Goal: Information Seeking & Learning: Find specific page/section

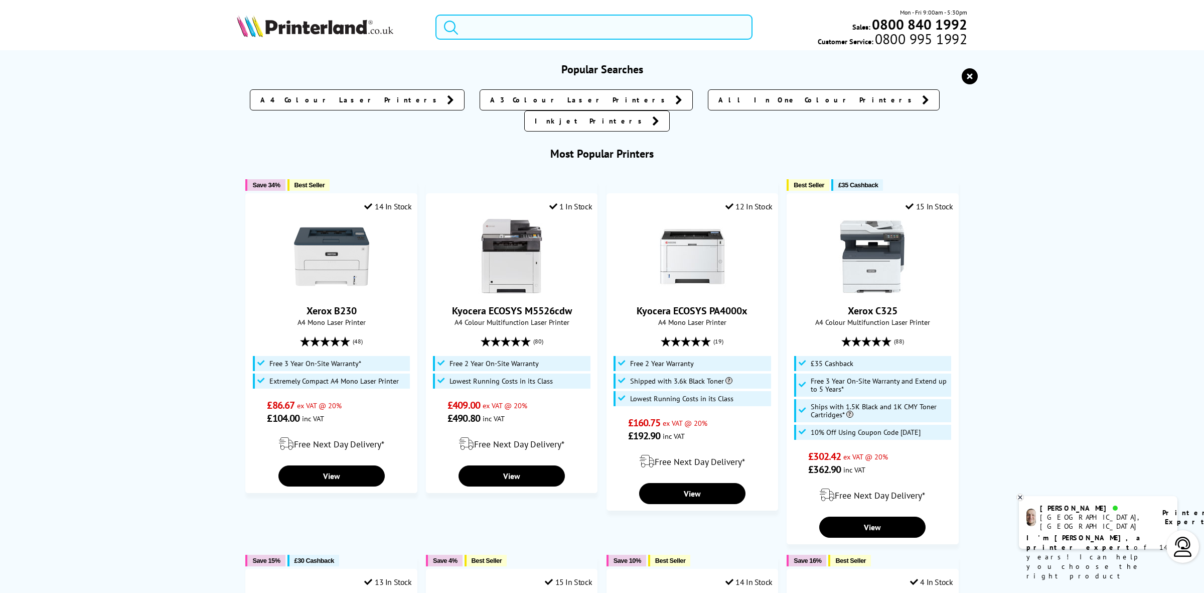
click at [501, 23] on input "search" at bounding box center [594, 27] width 317 height 25
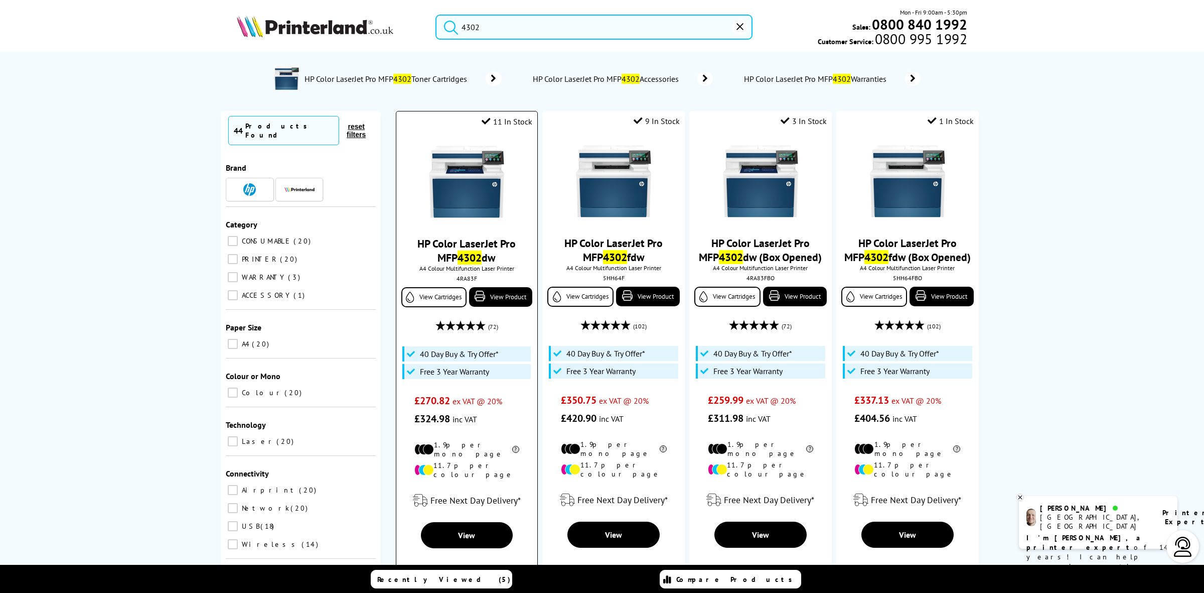
type input "4302"
click at [445, 145] on img at bounding box center [466, 181] width 75 height 75
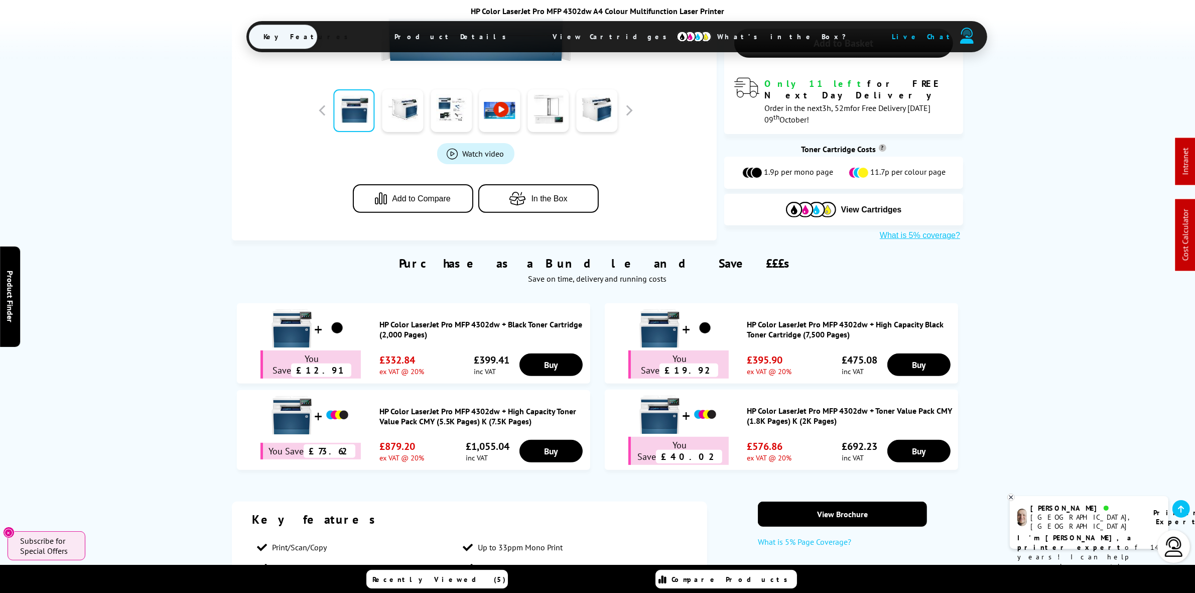
scroll to position [314, 0]
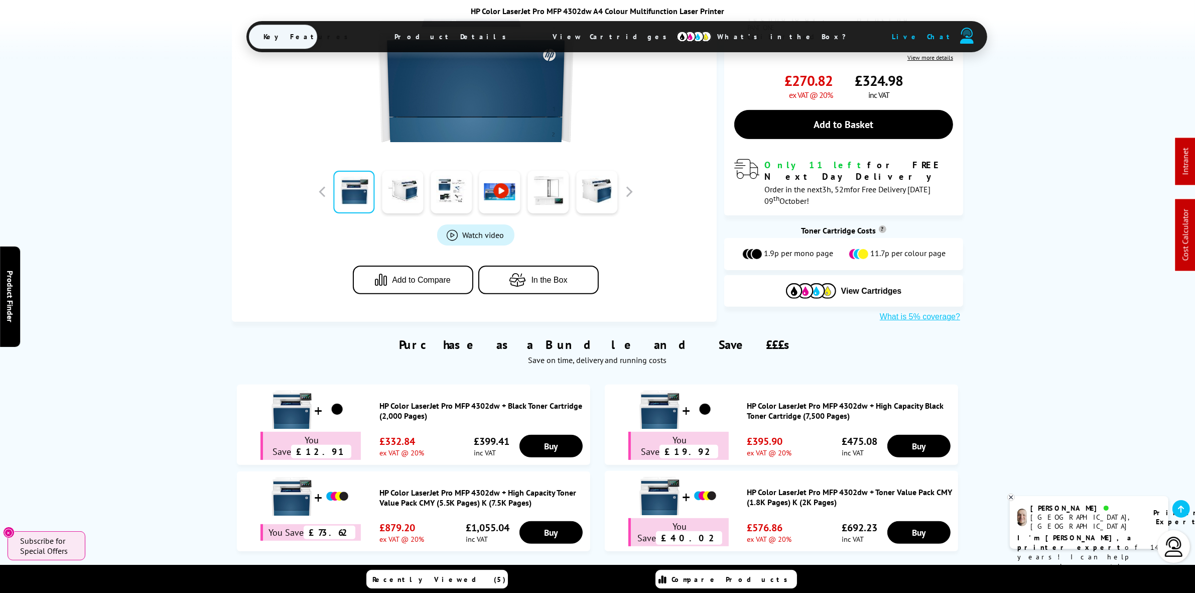
click at [924, 312] on button "What is 5% coverage?" at bounding box center [920, 317] width 86 height 10
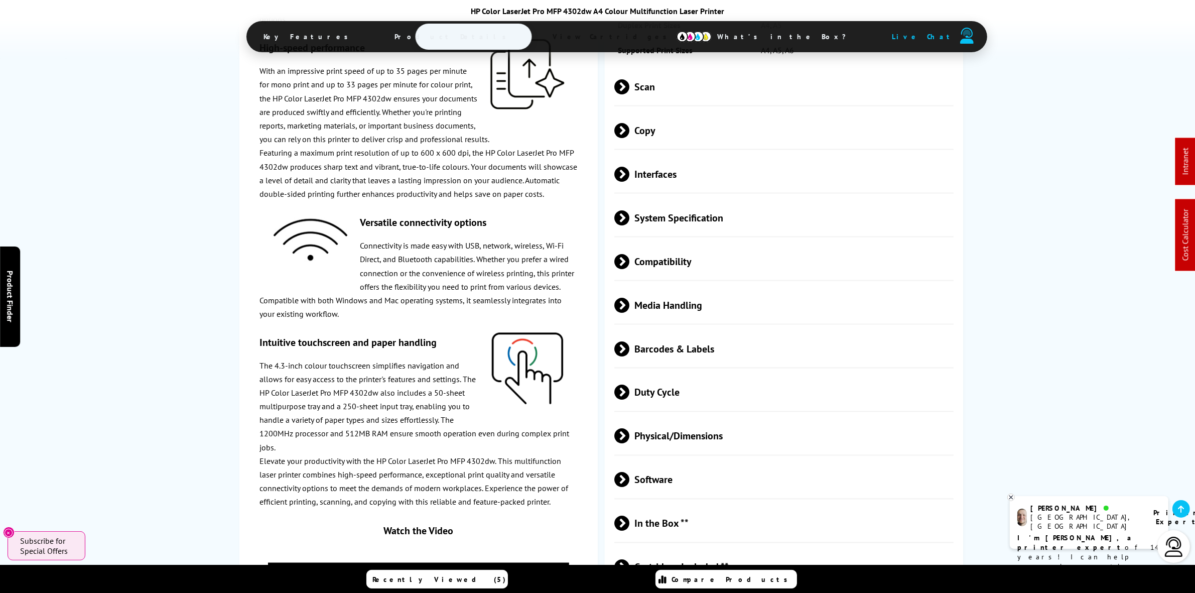
scroll to position [2132, 0]
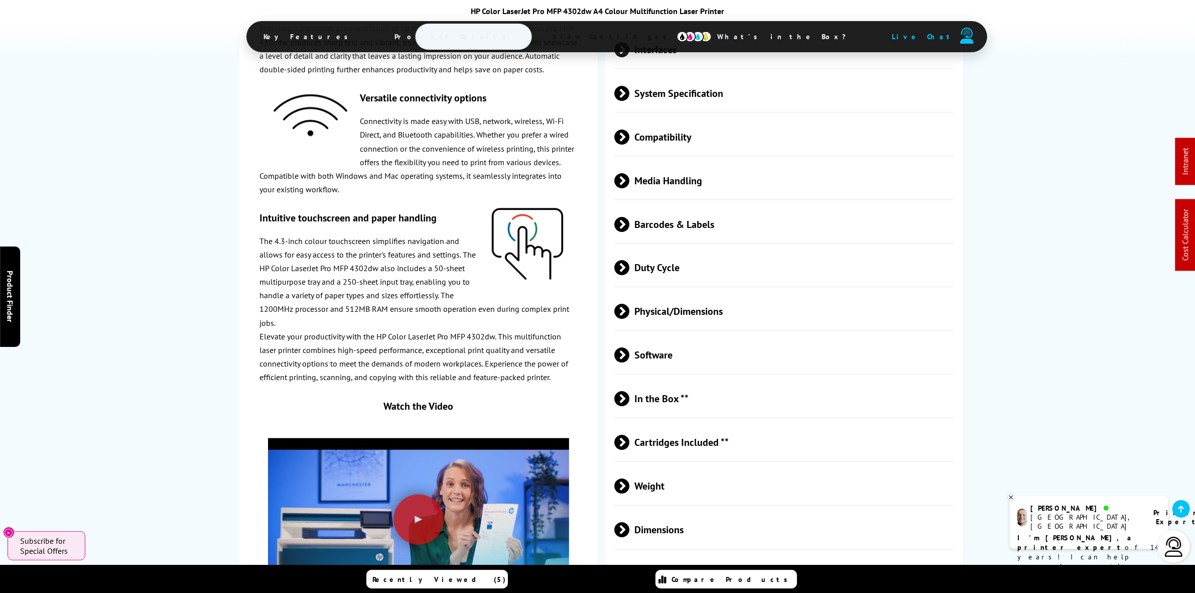
click at [711, 461] on span "Cartridges Included **" at bounding box center [783, 442] width 339 height 38
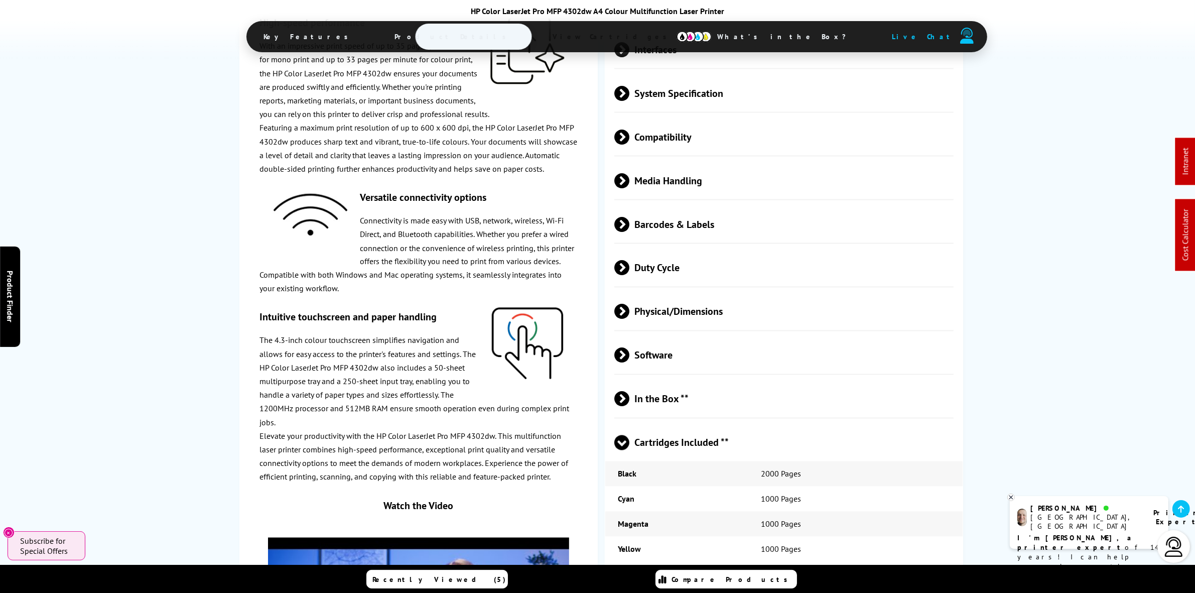
click at [712, 461] on span "Cartridges Included **" at bounding box center [783, 442] width 339 height 38
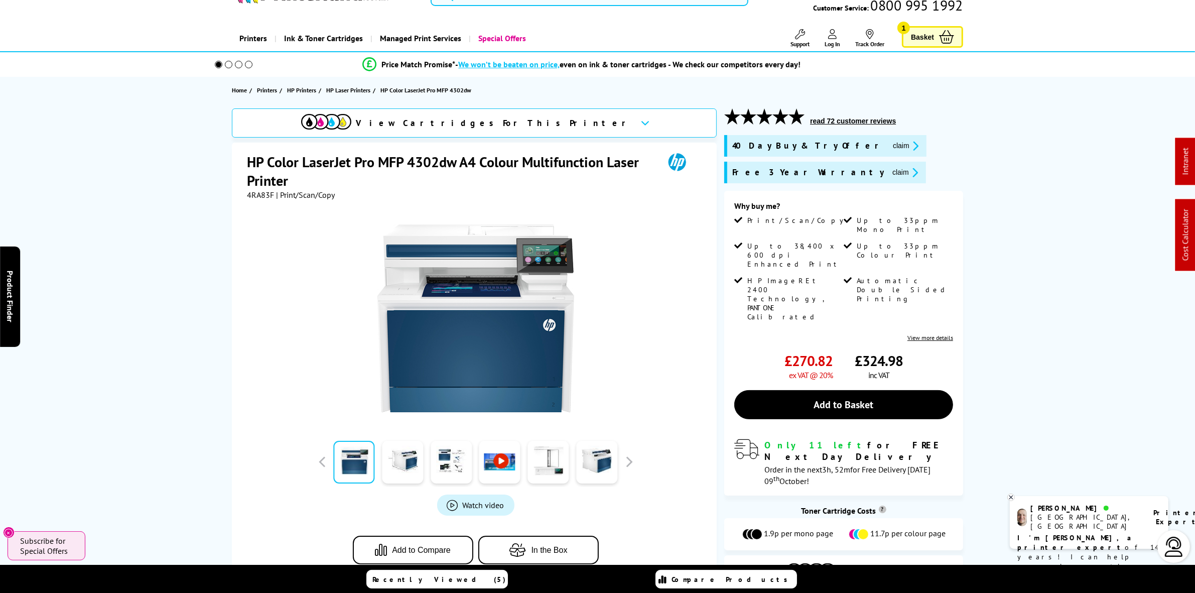
scroll to position [0, 0]
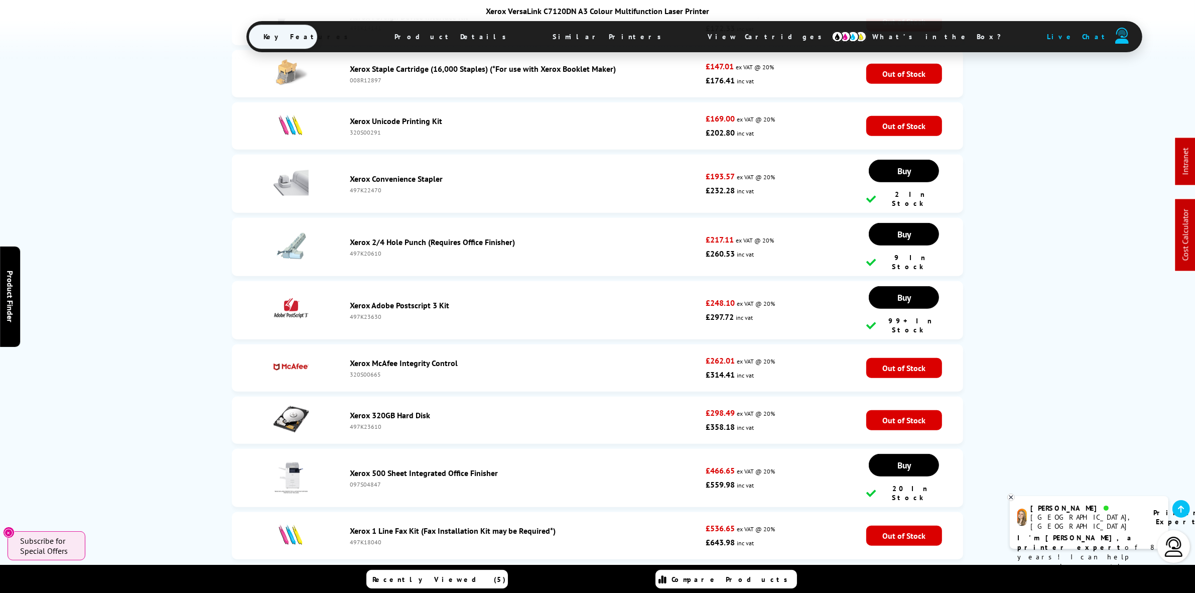
scroll to position [5688, 0]
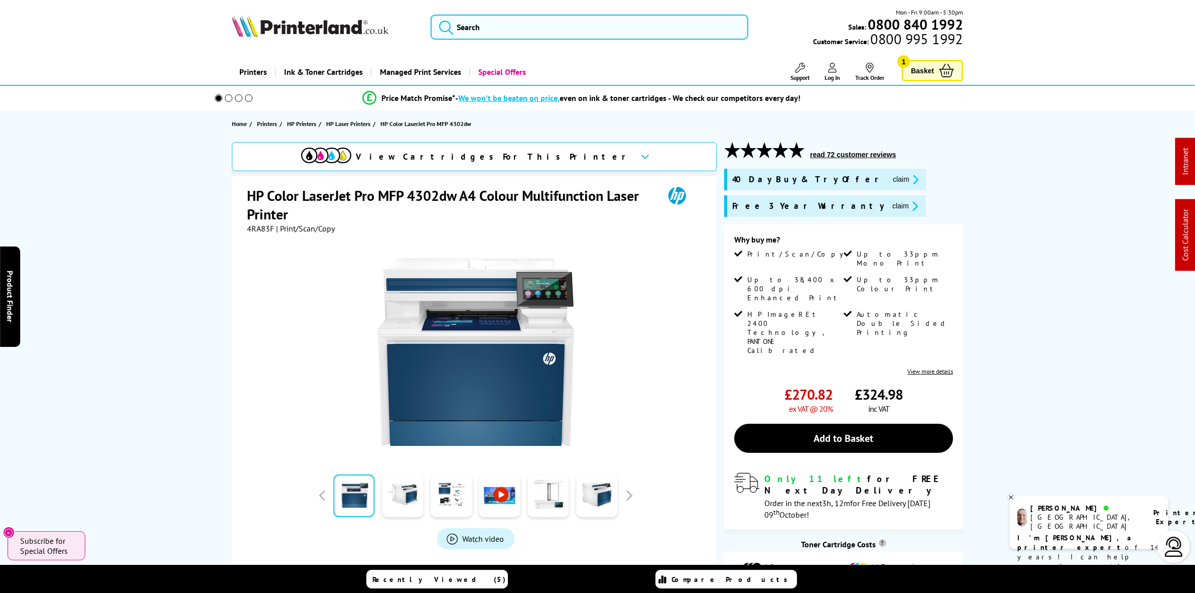
click at [909, 202] on icon "promo-description" at bounding box center [913, 206] width 9 height 11
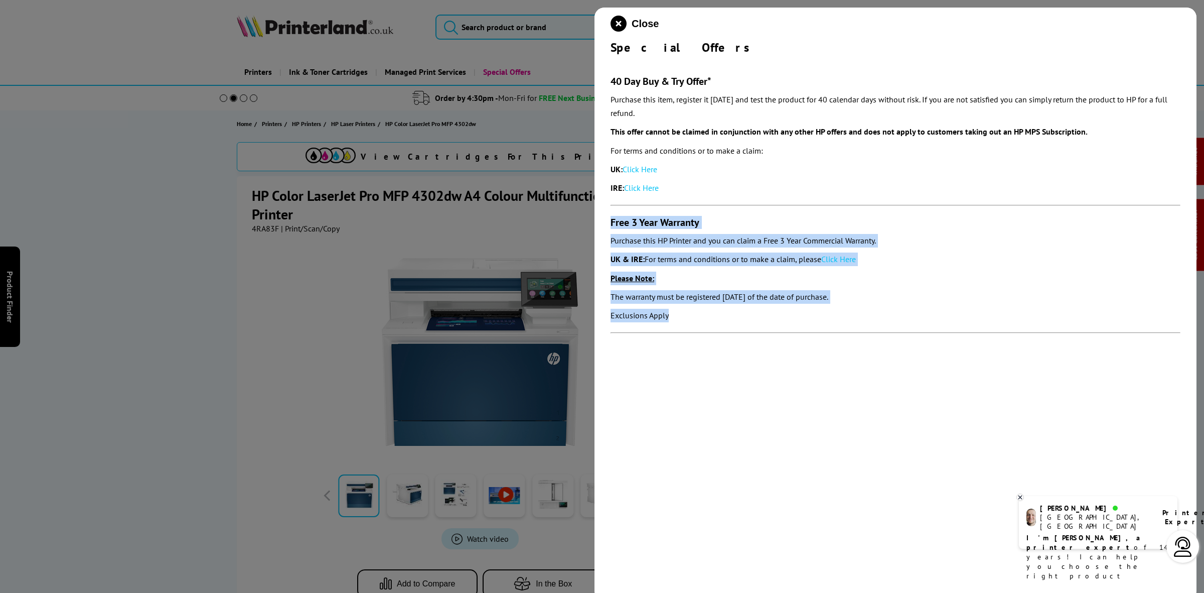
drag, startPoint x: 703, startPoint y: 326, endPoint x: 606, endPoint y: 209, distance: 152.4
click at [606, 209] on div "Close Special Offers 40 Day Buy & Try Offer* Purchase this item, register it wi…" at bounding box center [896, 304] width 602 height 593
copy section "Free 3 Year Warranty Purchase this HP Printer and you can claim a Free 3 Year C…"
click at [613, 21] on icon "close modal" at bounding box center [619, 24] width 16 height 16
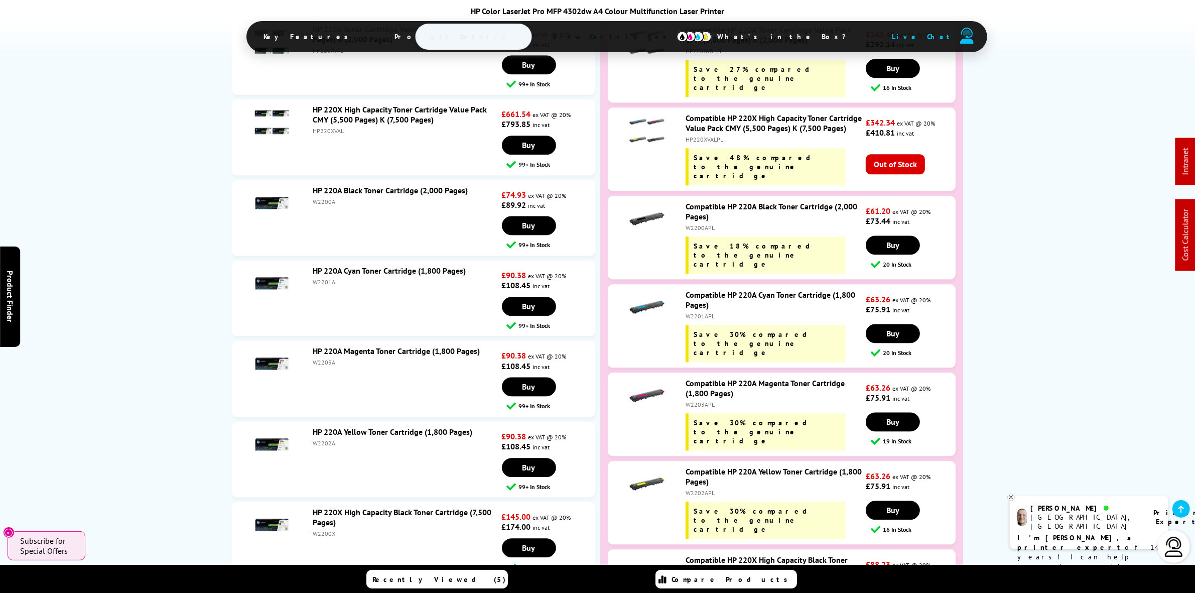
scroll to position [2948, 0]
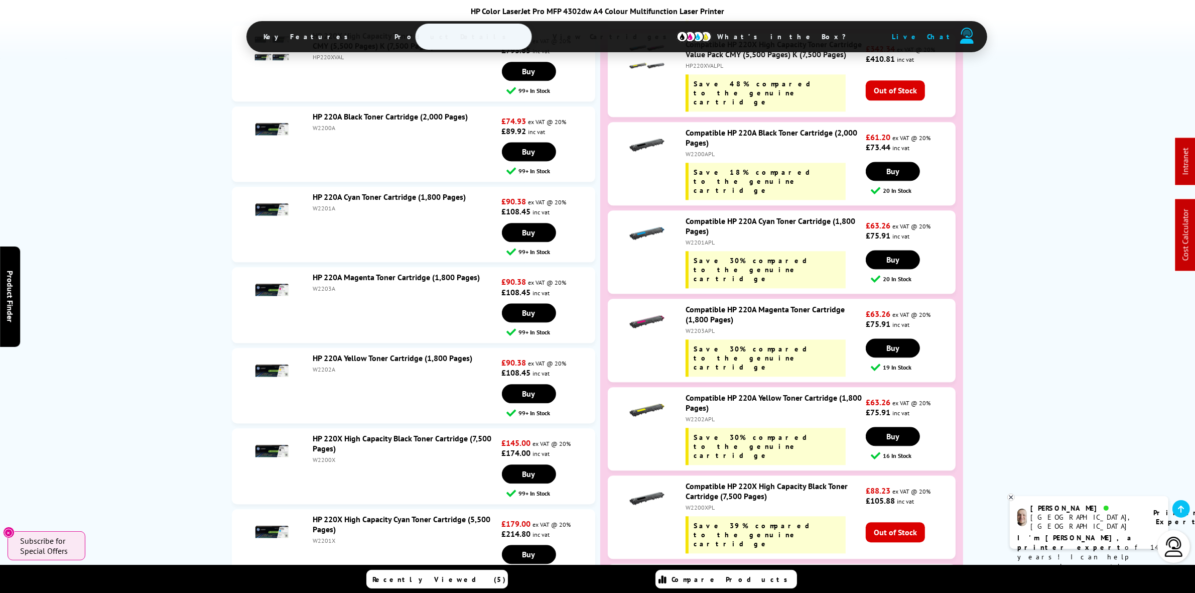
click at [706, 69] on div "HP220XVALPL" at bounding box center [774, 66] width 178 height 8
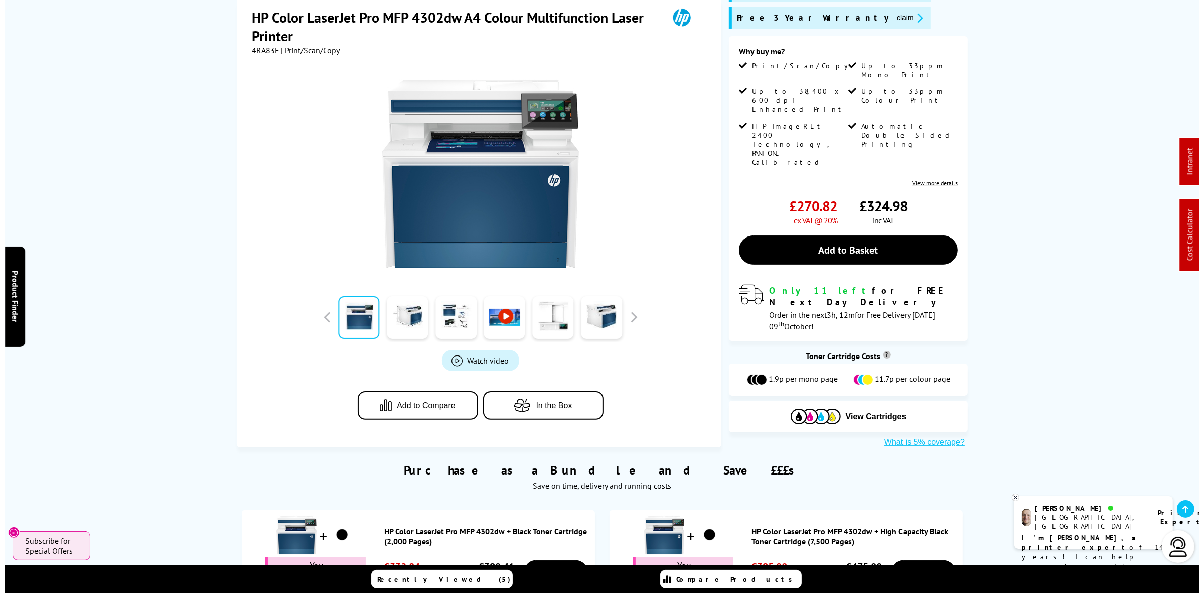
scroll to position [0, 0]
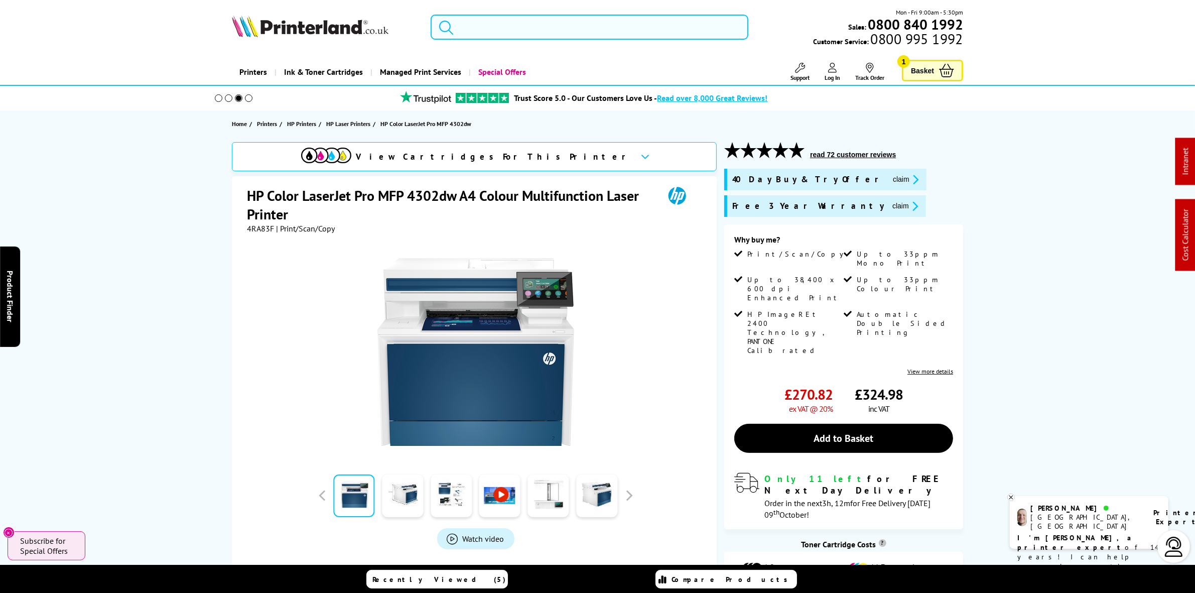
click at [499, 27] on input "search" at bounding box center [588, 27] width 317 height 25
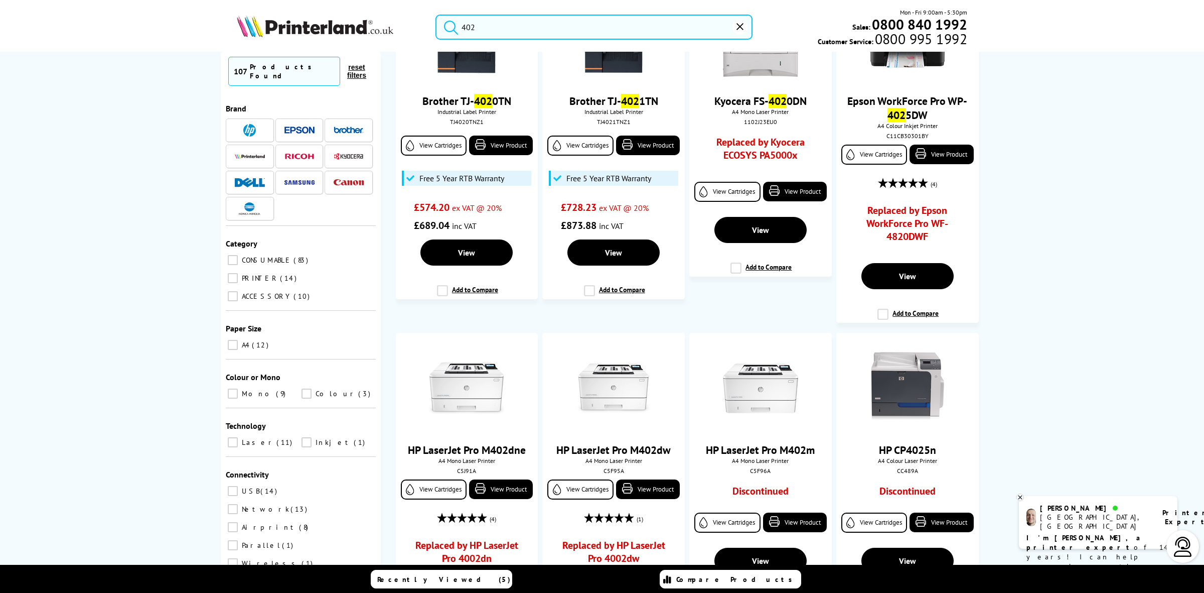
scroll to position [376, 0]
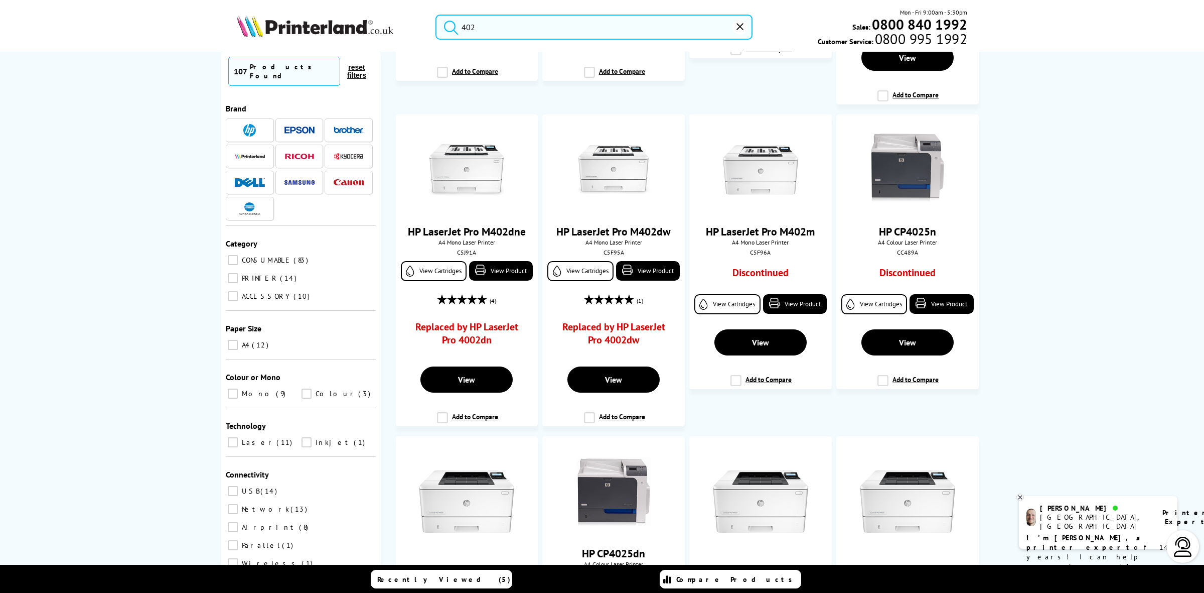
type input "402"
click at [337, 19] on img at bounding box center [315, 26] width 157 height 22
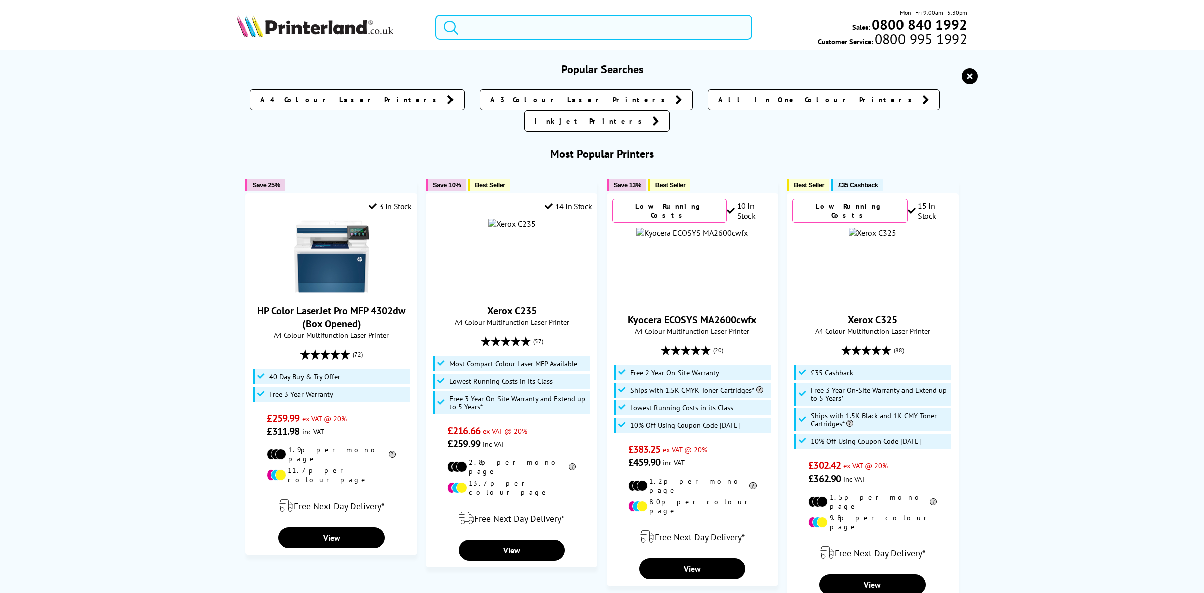
click at [485, 36] on input "search" at bounding box center [594, 27] width 317 height 25
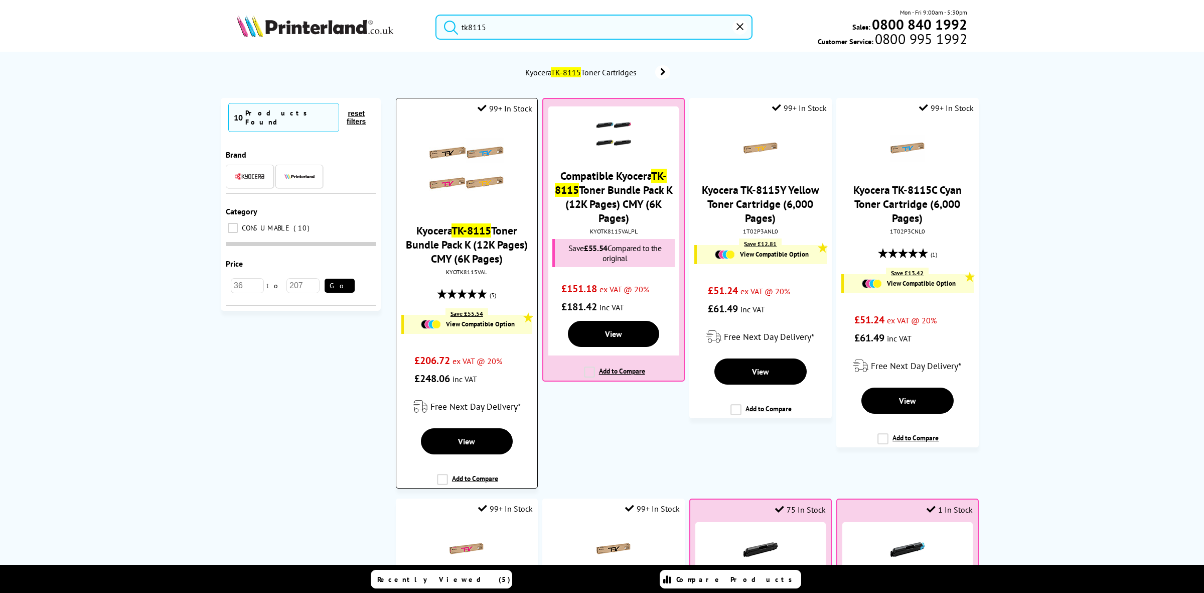
type input "tk8115"
click at [457, 272] on div "KYOTK8115VAL" at bounding box center [467, 272] width 126 height 8
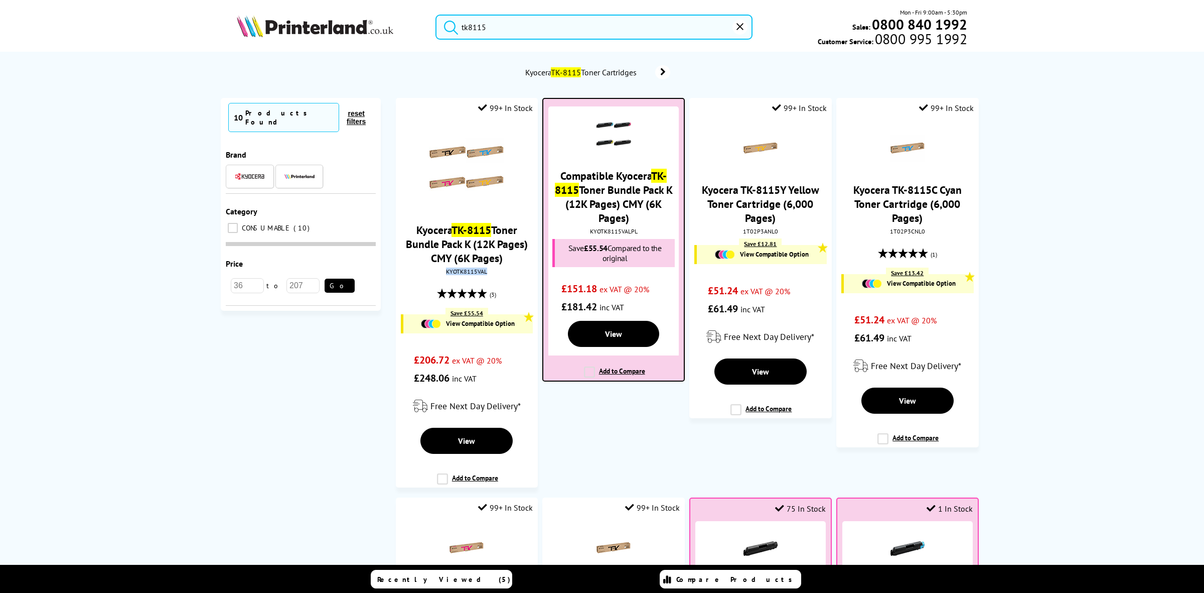
copy div "KYOTK8115VAL"
